Goal: Task Accomplishment & Management: Use online tool/utility

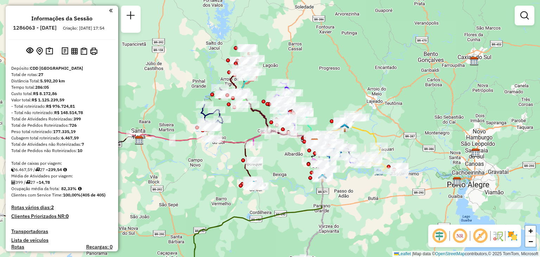
drag, startPoint x: 211, startPoint y: 194, endPoint x: 204, endPoint y: 183, distance: 12.5
click at [212, 194] on div "Janela de atendimento Grade de atendimento Capacidade Transportadoras Veículos …" at bounding box center [270, 128] width 540 height 257
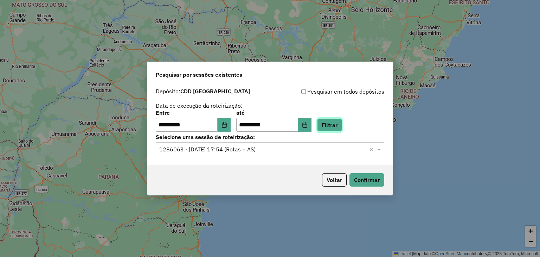
click at [334, 128] on button "Filtrar" at bounding box center [329, 124] width 25 height 13
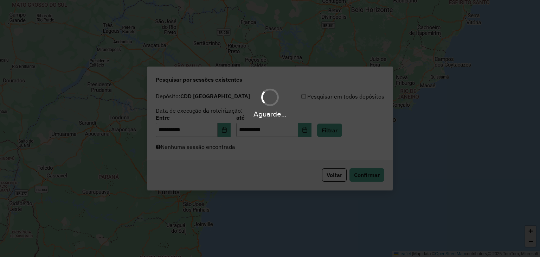
click at [262, 152] on div "Aguarde..." at bounding box center [270, 128] width 540 height 257
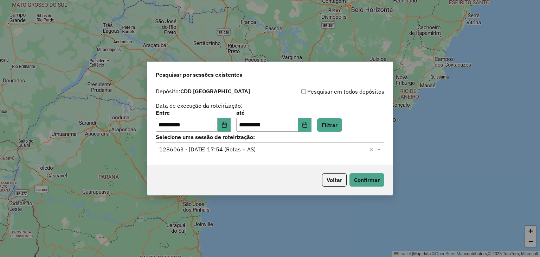
click at [259, 153] on hb-app "**********" at bounding box center [270, 128] width 540 height 257
click at [362, 178] on button "Confirmar" at bounding box center [366, 179] width 35 height 13
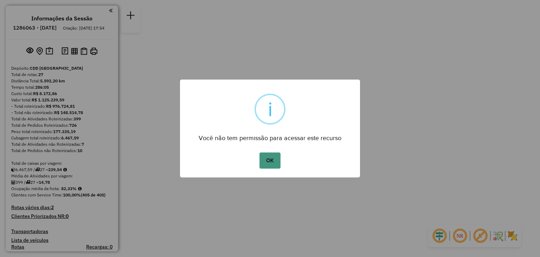
click at [268, 163] on button "OK" at bounding box center [269, 160] width 21 height 16
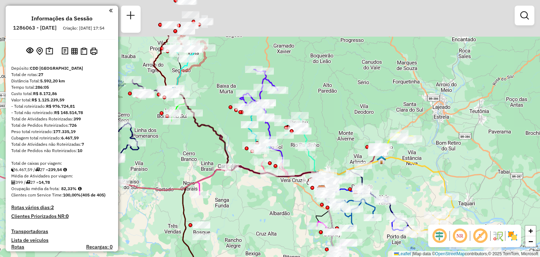
drag, startPoint x: 216, startPoint y: 129, endPoint x: 245, endPoint y: 170, distance: 50.3
click at [268, 190] on div "Janela de atendimento Grade de atendimento Capacidade Transportadoras Veículos …" at bounding box center [270, 128] width 540 height 257
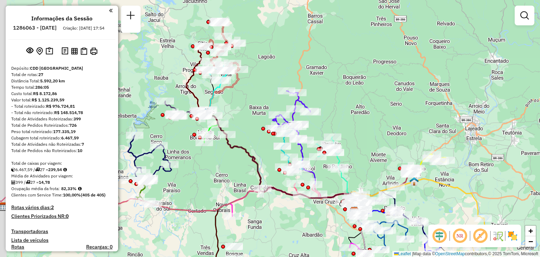
drag, startPoint x: 153, startPoint y: 116, endPoint x: 186, endPoint y: 137, distance: 39.2
click at [186, 137] on div "Janela de atendimento Grade de atendimento Capacidade Transportadoras Veículos …" at bounding box center [270, 128] width 540 height 257
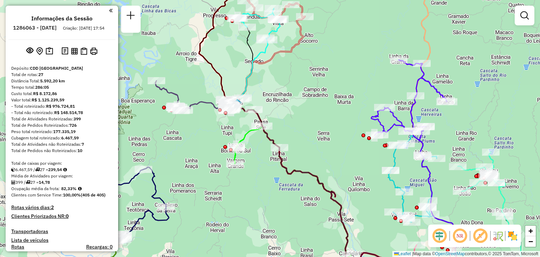
drag, startPoint x: 236, startPoint y: 199, endPoint x: 237, endPoint y: 181, distance: 17.6
click at [237, 181] on div "Janela de atendimento Grade de atendimento Capacidade Transportadoras Veículos …" at bounding box center [270, 128] width 540 height 257
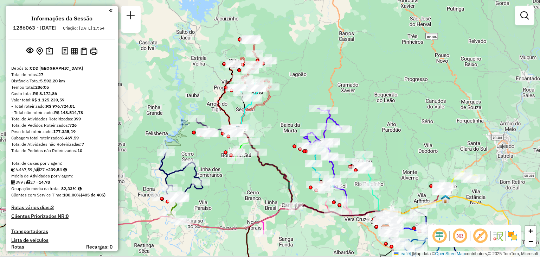
drag, startPoint x: 247, startPoint y: 195, endPoint x: 244, endPoint y: 177, distance: 18.2
click at [244, 177] on div "Janela de atendimento Grade de atendimento Capacidade Transportadoras Veículos …" at bounding box center [270, 128] width 540 height 257
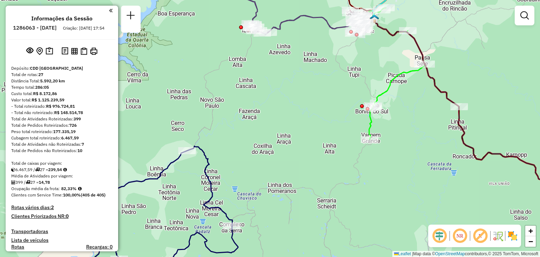
click at [339, 181] on div "Janela de atendimento Grade de atendimento Capacidade Transportadoras Veículos …" at bounding box center [270, 128] width 540 height 257
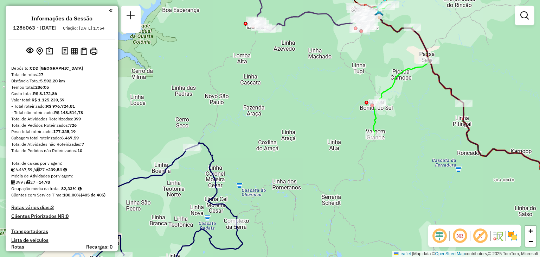
click at [406, 87] on div "Janela de atendimento Grade de atendimento Capacidade Transportadoras Veículos …" at bounding box center [270, 128] width 540 height 257
